Goal: Information Seeking & Learning: Learn about a topic

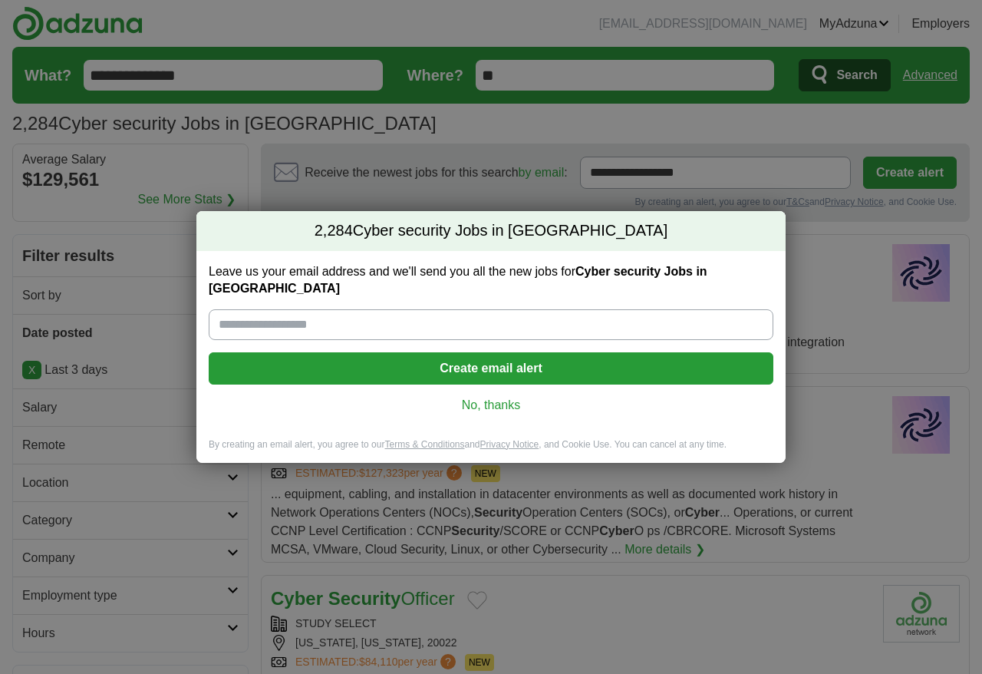
click at [489, 399] on link "No, thanks" at bounding box center [491, 405] width 540 height 17
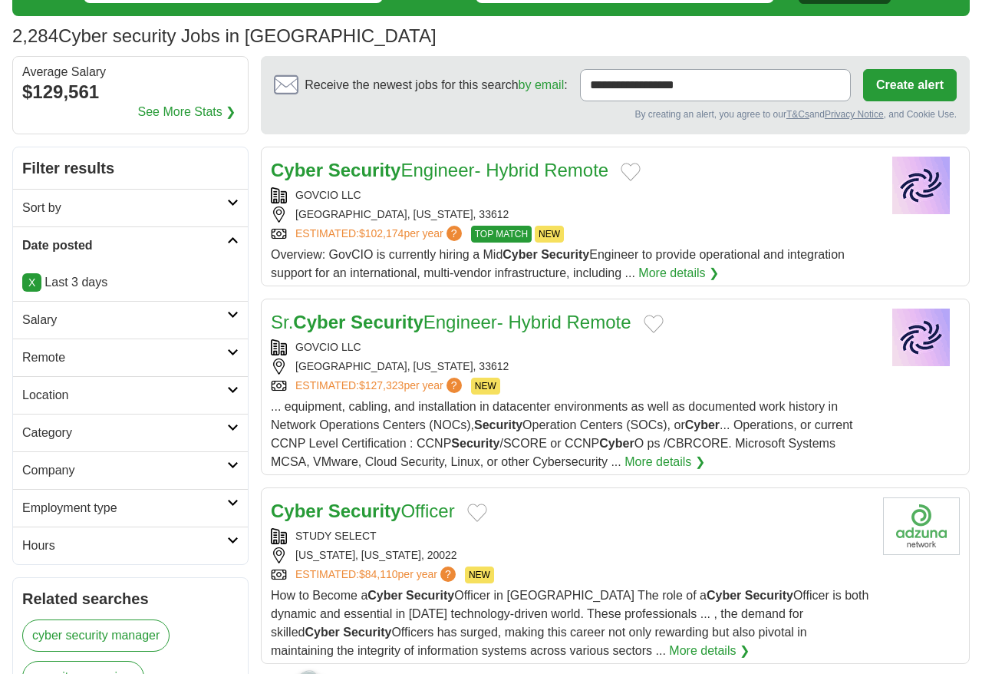
scroll to position [93, 0]
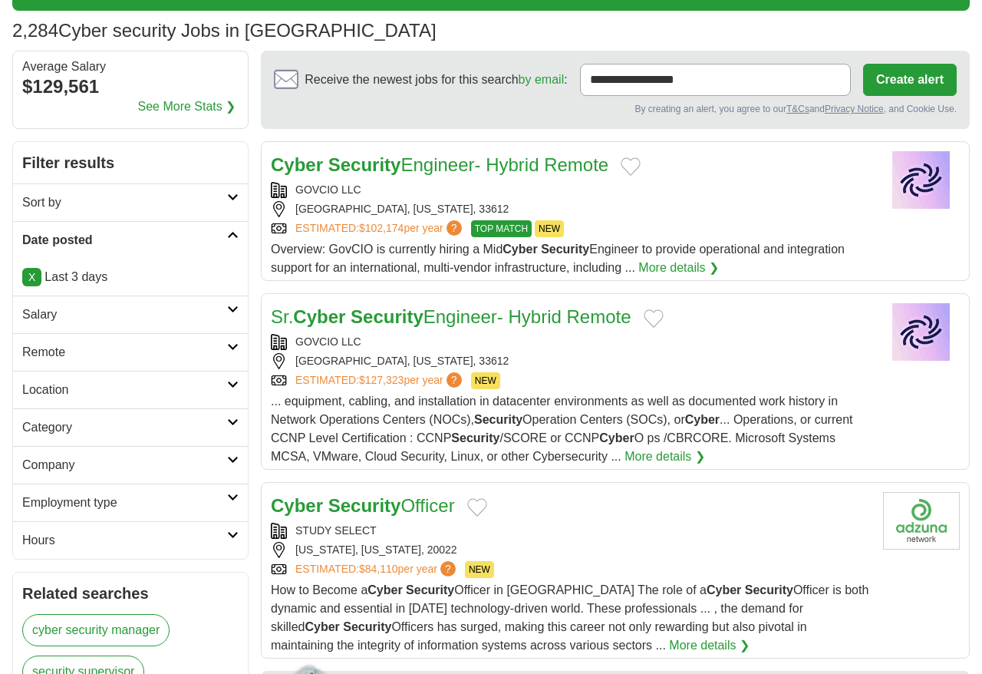
click at [101, 501] on h2 "Employment type" at bounding box center [124, 502] width 205 height 18
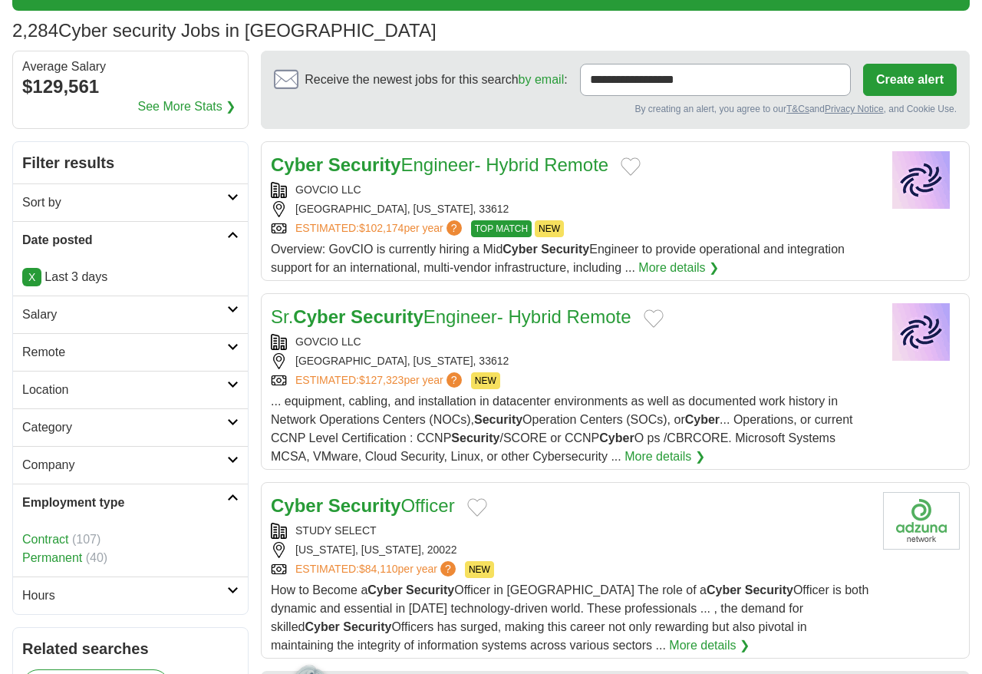
click at [101, 501] on h2 "Employment type" at bounding box center [124, 502] width 205 height 18
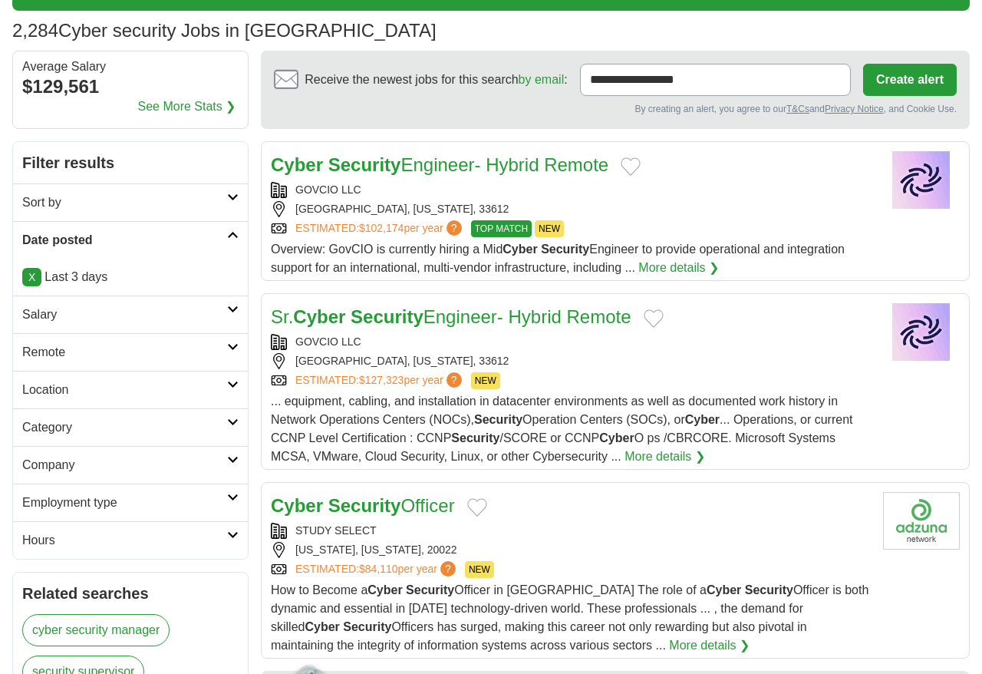
click at [100, 472] on h2 "Company" at bounding box center [124, 465] width 205 height 18
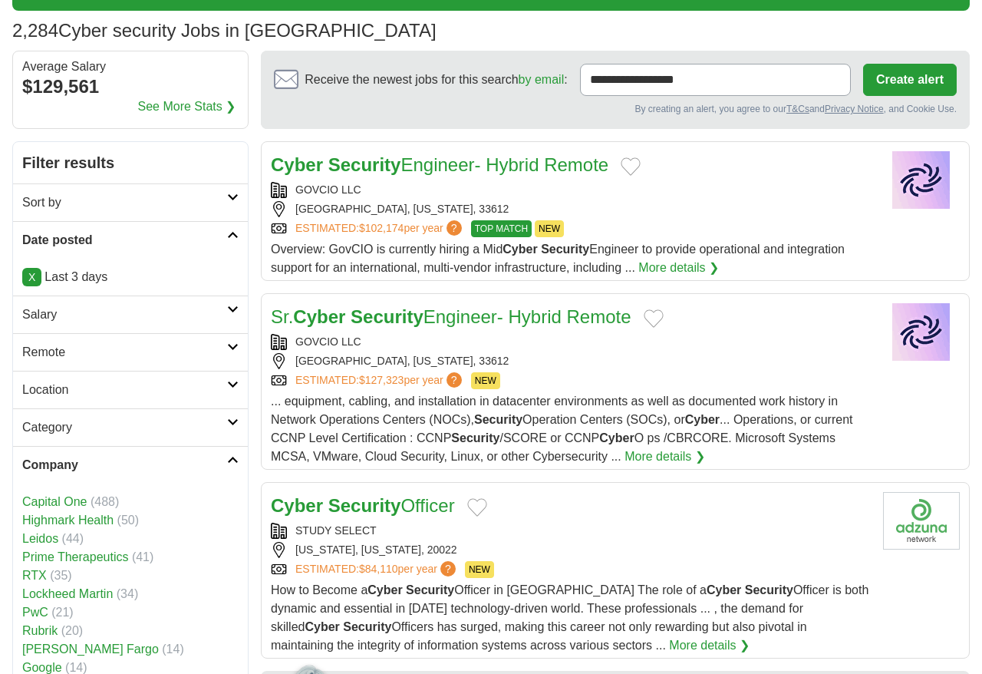
click at [100, 471] on h2 "Company" at bounding box center [124, 465] width 205 height 18
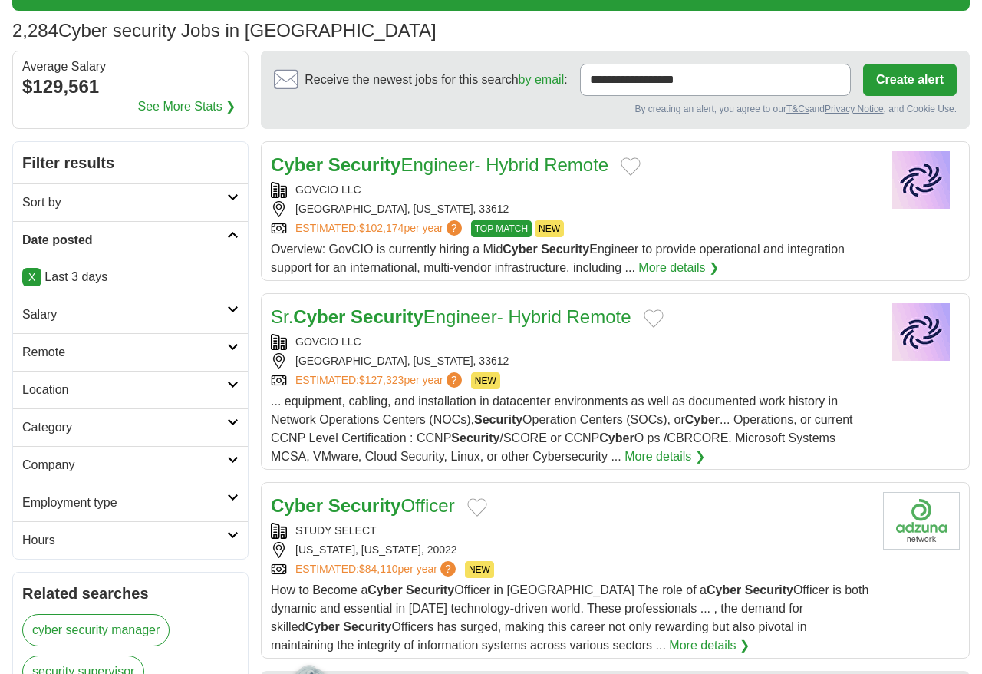
click at [99, 429] on h2 "Category" at bounding box center [124, 427] width 205 height 18
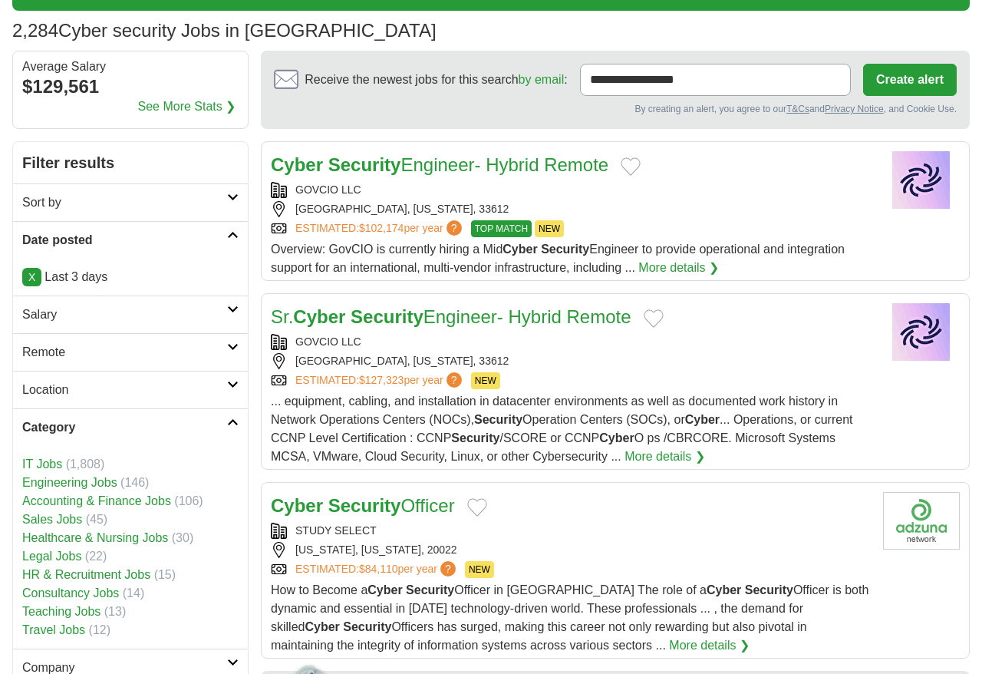
click at [99, 422] on h2 "Category" at bounding box center [124, 427] width 205 height 18
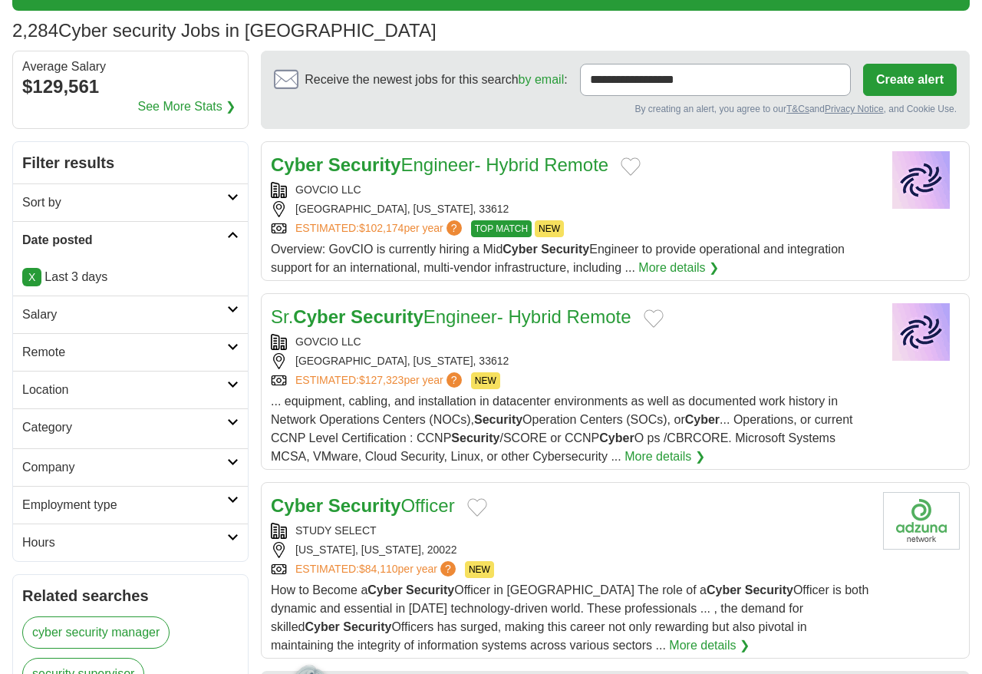
click at [99, 391] on h2 "Location" at bounding box center [124, 390] width 205 height 18
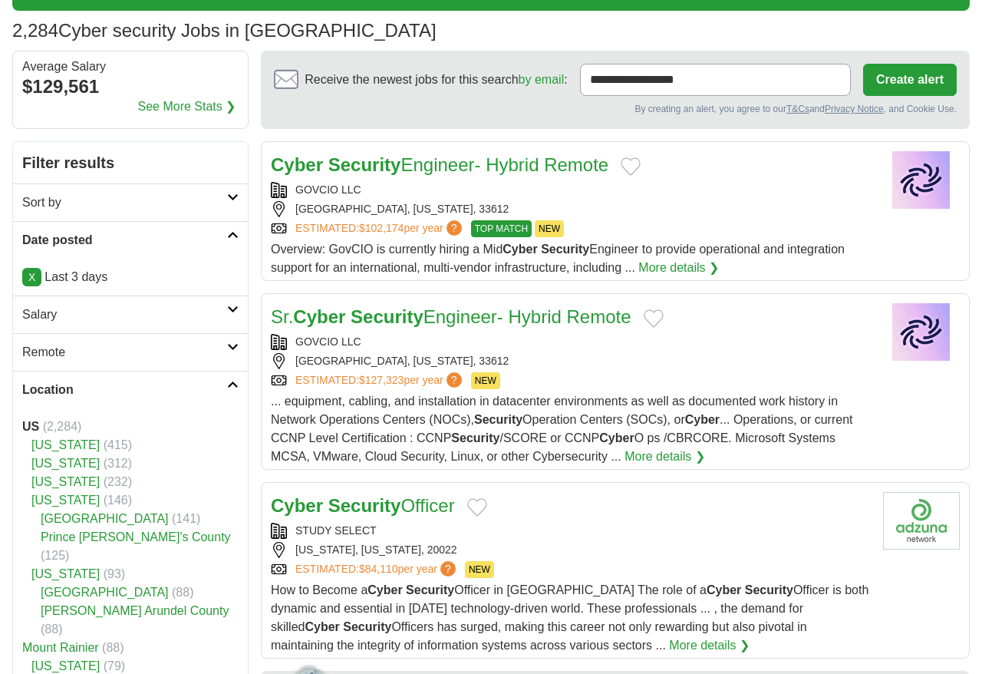
click at [62, 443] on link "[US_STATE]" at bounding box center [65, 444] width 68 height 13
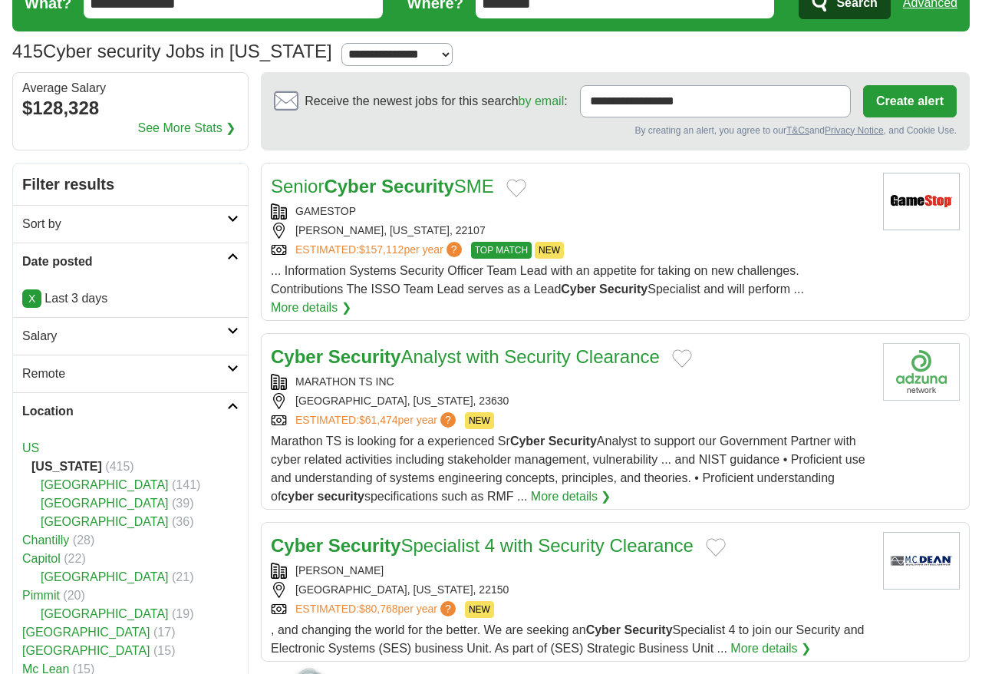
scroll to position [73, 0]
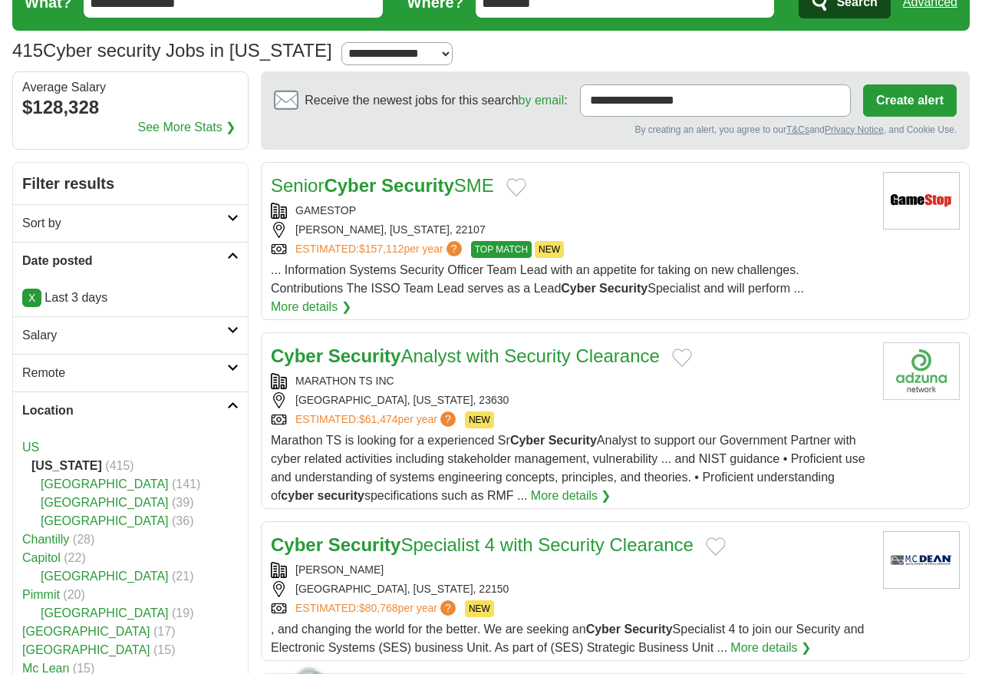
click at [97, 504] on link "[GEOGRAPHIC_DATA]" at bounding box center [105, 502] width 128 height 13
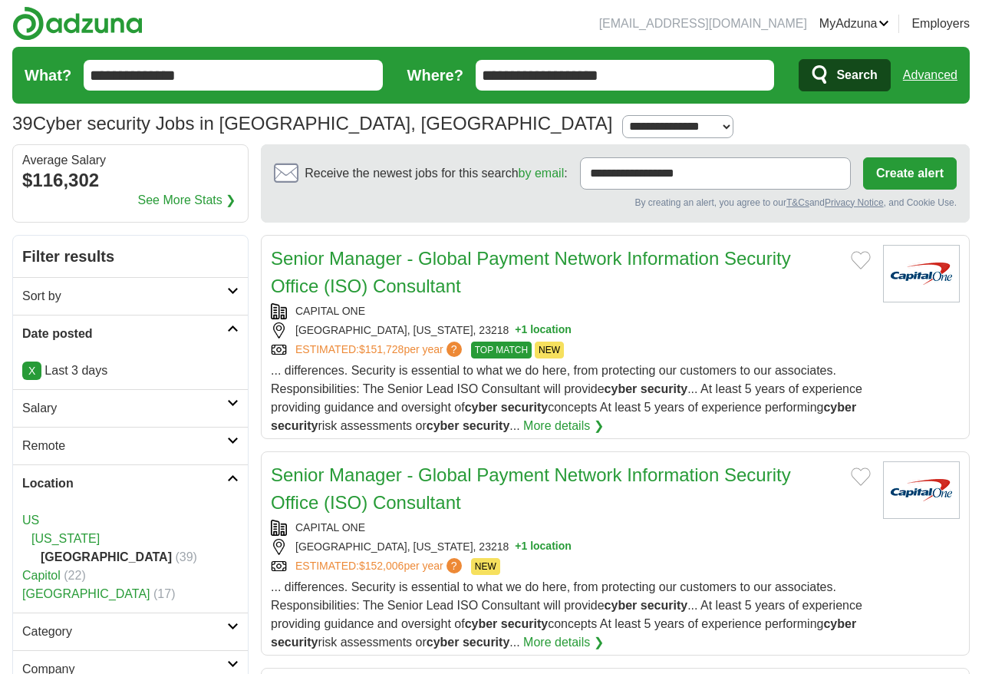
click at [622, 129] on select "**********" at bounding box center [677, 126] width 111 height 23
select select "**"
click at [622, 115] on select "**********" at bounding box center [677, 126] width 111 height 23
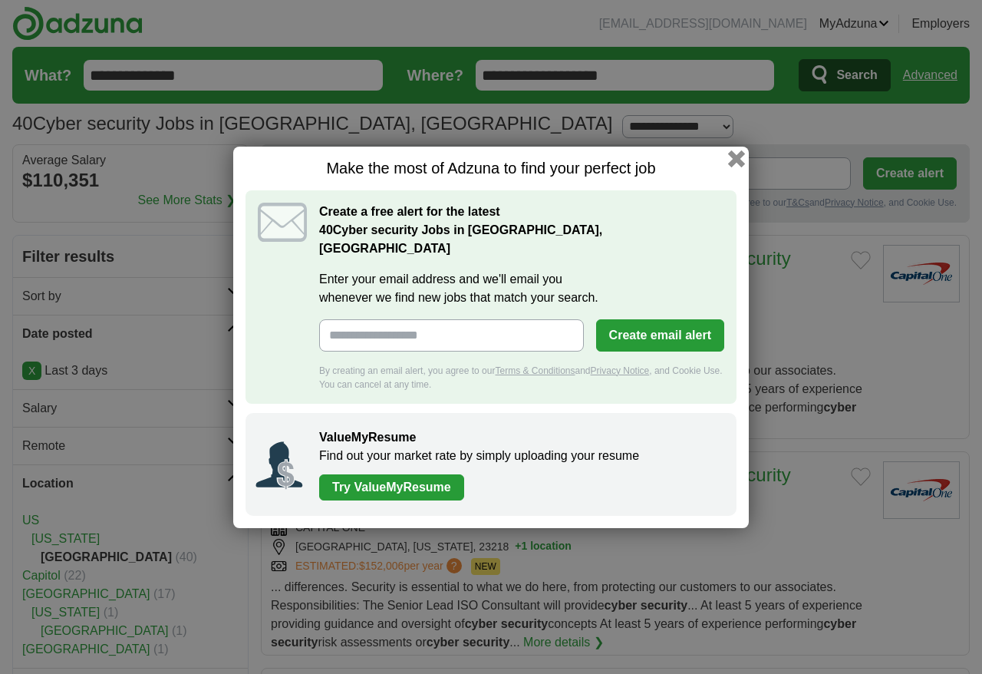
click at [740, 166] on button "button" at bounding box center [736, 158] width 17 height 17
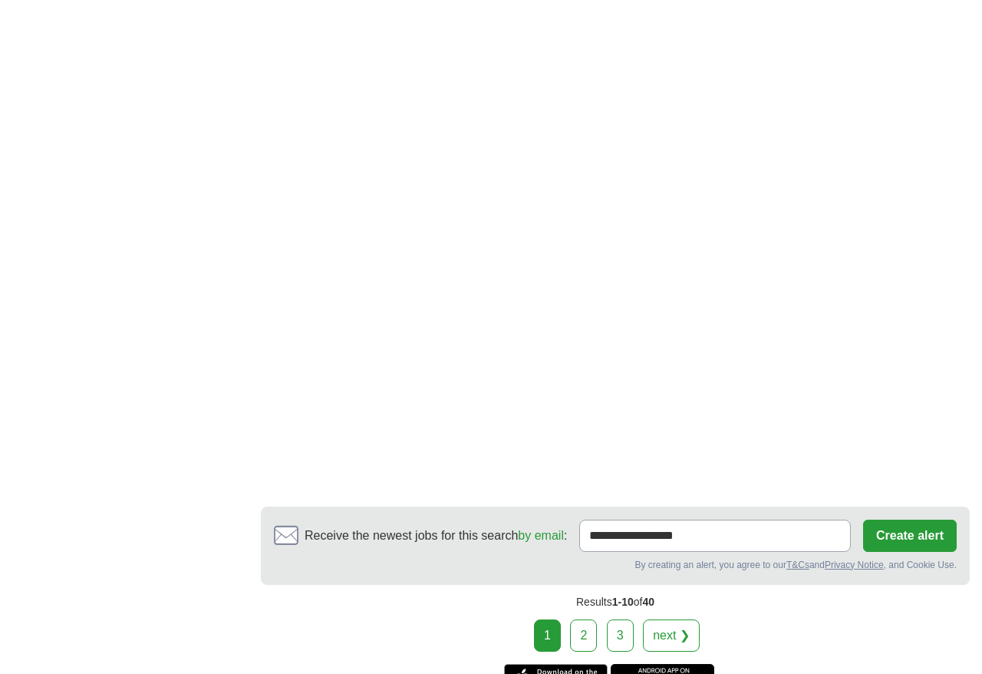
scroll to position [2458, 0]
click at [587, 650] on link "2" at bounding box center [583, 634] width 27 height 32
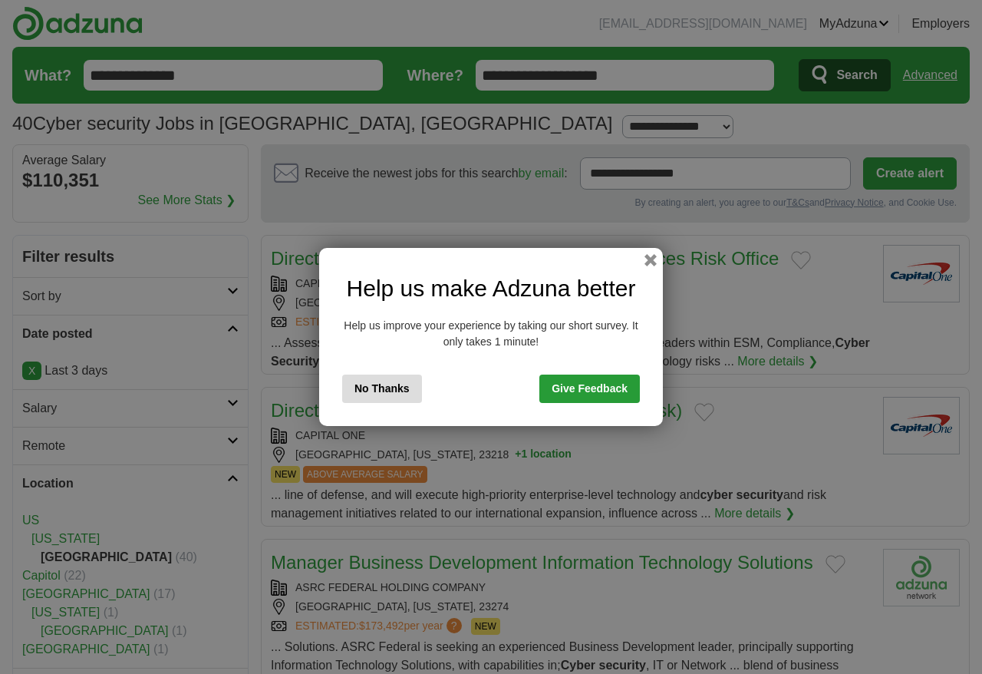
click at [639, 260] on div "Help us make Adzuna better Help us improve your experience by taking our short …" at bounding box center [491, 337] width 344 height 178
click at [650, 259] on button "button" at bounding box center [650, 260] width 17 height 17
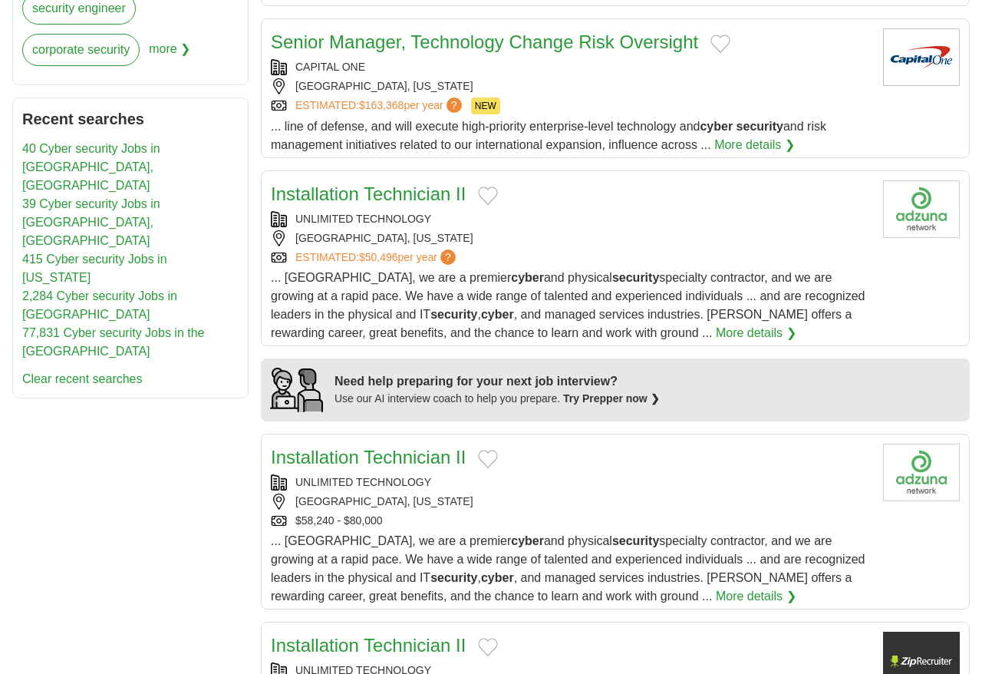
scroll to position [941, 0]
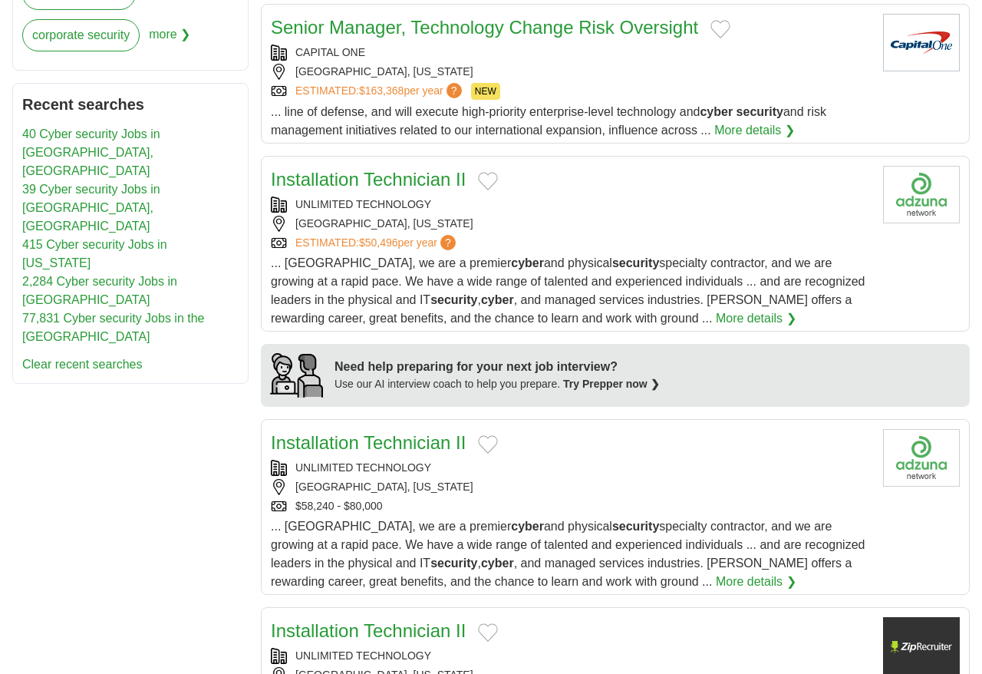
click at [418, 182] on link "Installation Technician II" at bounding box center [368, 179] width 195 height 21
